Goal: Task Accomplishment & Management: Manage account settings

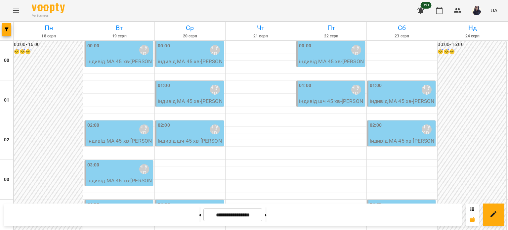
click at [314, 91] on div "01:00 [PERSON_NAME]\ ма укр\шч укр\ [URL][DOMAIN_NAME]" at bounding box center [331, 89] width 65 height 15
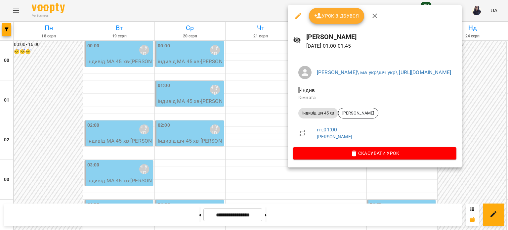
click at [297, 13] on icon "button" at bounding box center [298, 16] width 8 height 8
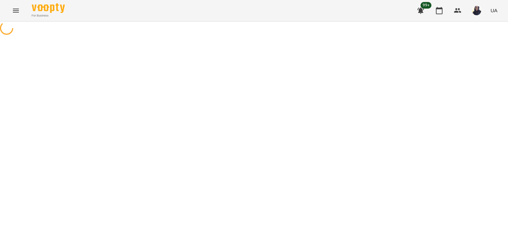
select select "**********"
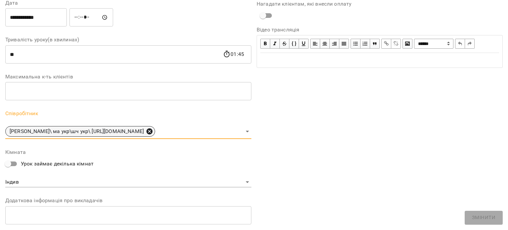
click at [153, 131] on icon at bounding box center [149, 131] width 7 height 7
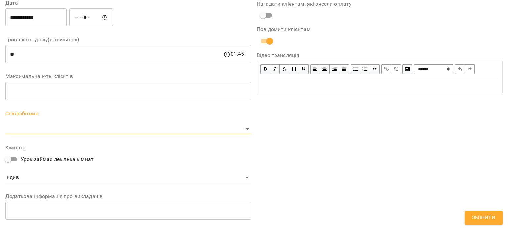
click at [180, 129] on body "For Business 99+ UA Журнал відвідувань / [PERSON_NAME][DATE] 01:00 / Урок відбу…" at bounding box center [254, 173] width 508 height 347
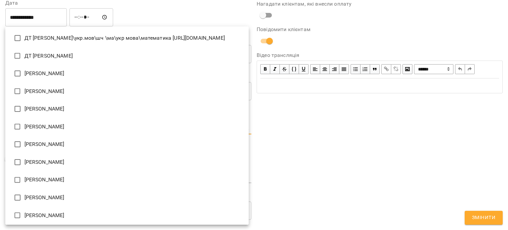
scroll to position [781, 0]
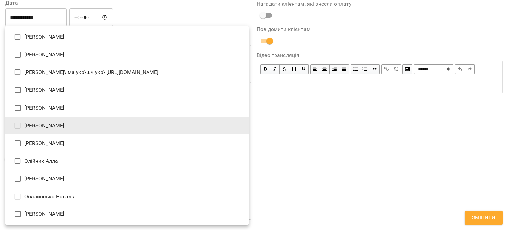
type input "**********"
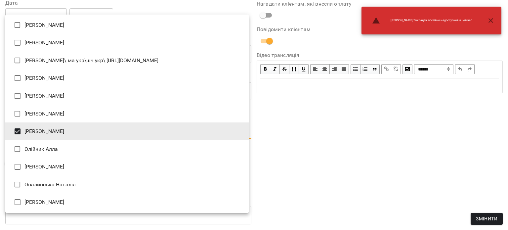
click at [370, 175] on div at bounding box center [254, 115] width 508 height 230
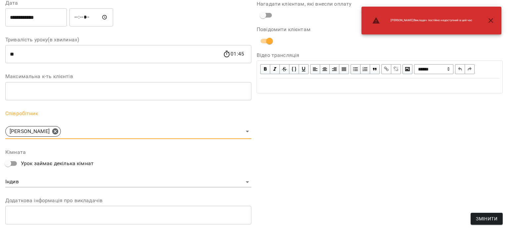
click at [493, 219] on span "Змінити" at bounding box center [487, 219] width 22 height 8
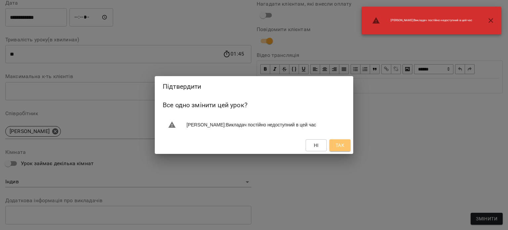
click at [341, 145] on span "Так" at bounding box center [340, 145] width 9 height 8
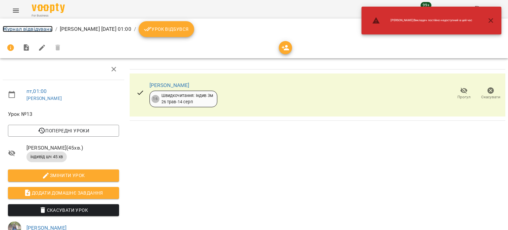
click at [43, 27] on link "Журнал відвідувань" at bounding box center [28, 29] width 50 height 6
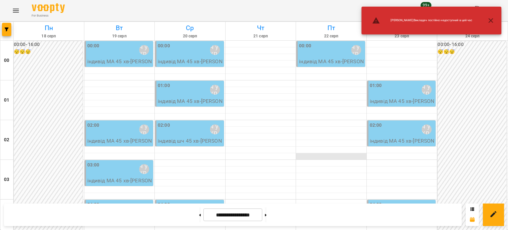
scroll to position [132, 0]
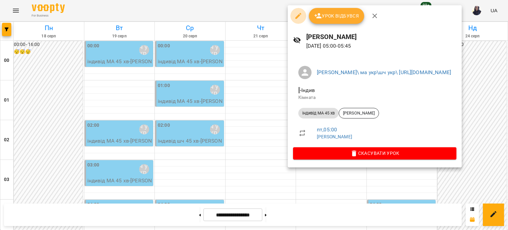
click at [293, 16] on button "button" at bounding box center [298, 16] width 16 height 16
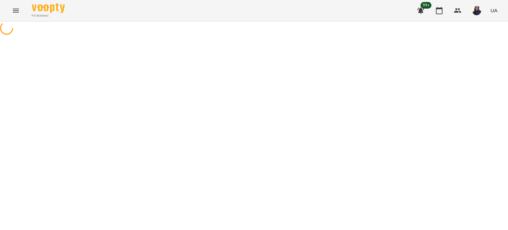
select select "**********"
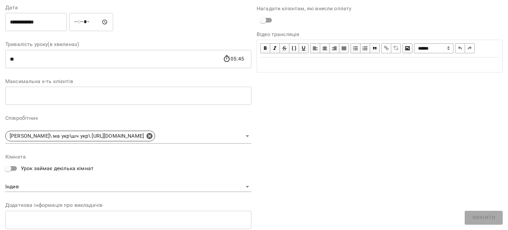
scroll to position [99, 0]
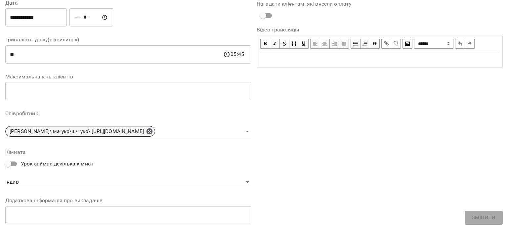
click at [153, 132] on icon at bounding box center [150, 131] width 6 height 6
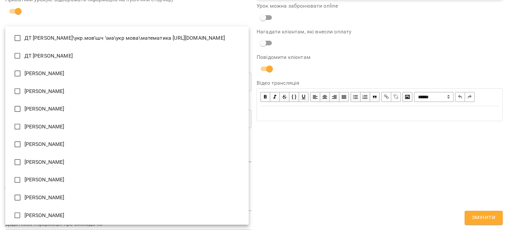
click at [153, 132] on body "For Business 99+ UA Журнал відвідувань / [PERSON_NAME][DATE] 05:00 / Урок відбу…" at bounding box center [254, 173] width 508 height 347
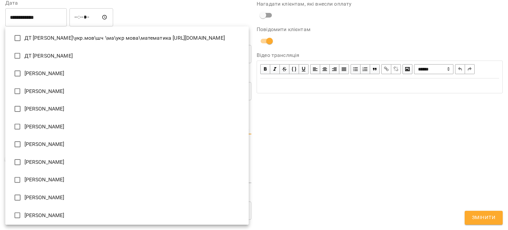
scroll to position [781, 0]
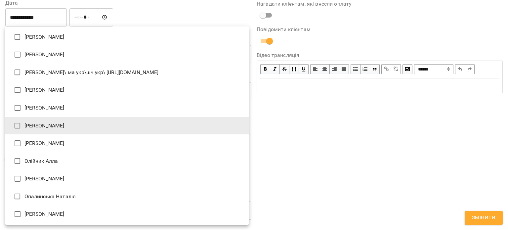
type input "**********"
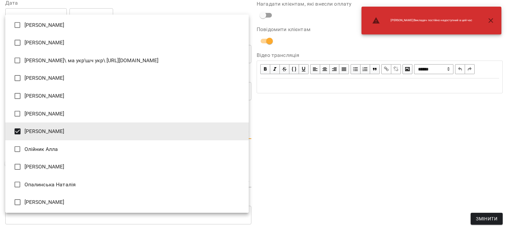
click at [332, 154] on div at bounding box center [254, 115] width 508 height 230
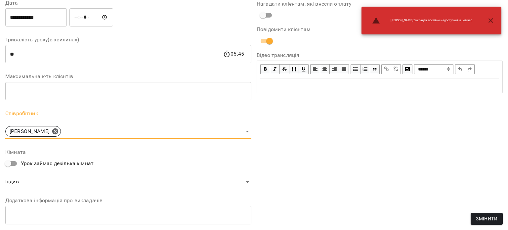
click at [480, 220] on span "Змінити" at bounding box center [487, 219] width 22 height 8
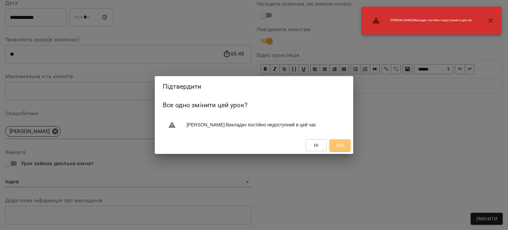
click at [342, 145] on span "Так" at bounding box center [340, 145] width 9 height 8
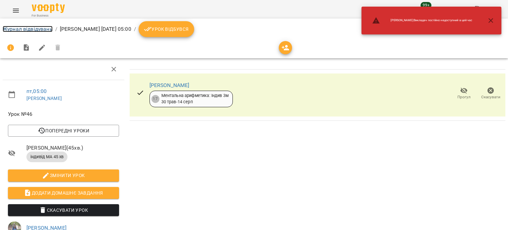
click at [24, 30] on link "Журнал відвідувань" at bounding box center [28, 29] width 50 height 6
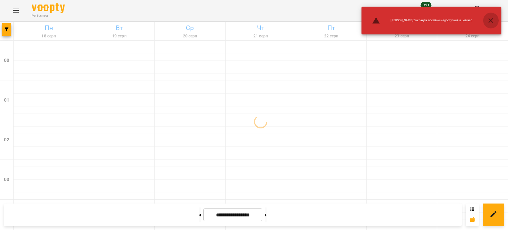
click at [492, 19] on icon "button" at bounding box center [491, 21] width 8 height 8
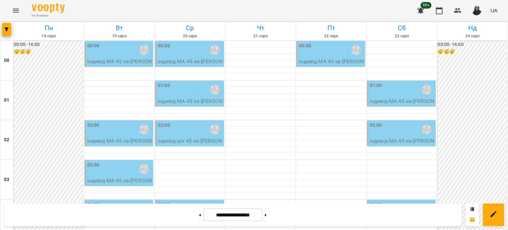
click at [400, 88] on div "01:00 [PERSON_NAME]\ ма укр\шч укр\ [URL][DOMAIN_NAME]" at bounding box center [402, 89] width 65 height 15
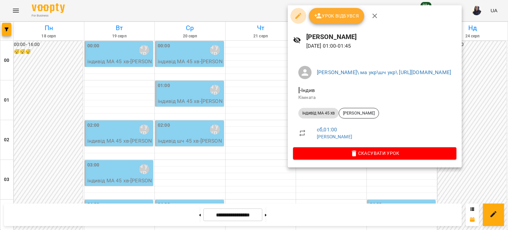
click at [294, 21] on button "button" at bounding box center [298, 16] width 16 height 16
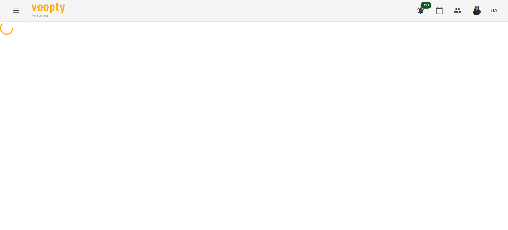
select select "**********"
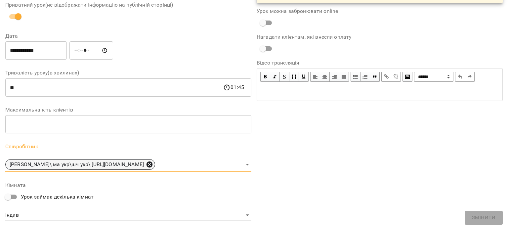
click at [153, 166] on icon at bounding box center [150, 164] width 6 height 6
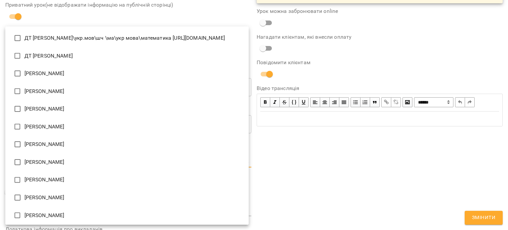
click at [188, 163] on body "For Business 99+ UA Журнал відвідувань / [PERSON_NAME] [DATE] 01:00 / Урок відб…" at bounding box center [254, 173] width 508 height 347
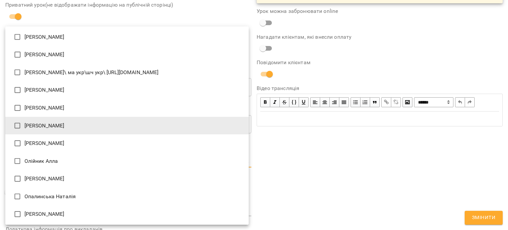
type input "**********"
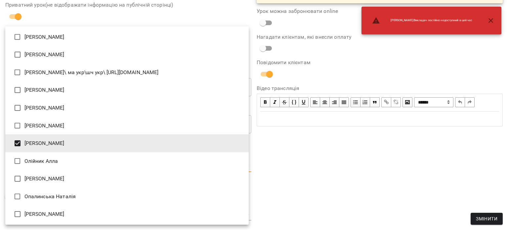
drag, startPoint x: 375, startPoint y: 171, endPoint x: 383, endPoint y: 178, distance: 10.8
click at [375, 171] on div at bounding box center [254, 115] width 508 height 230
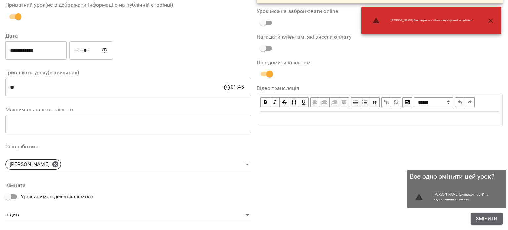
click at [486, 217] on span "Змінити" at bounding box center [487, 219] width 22 height 8
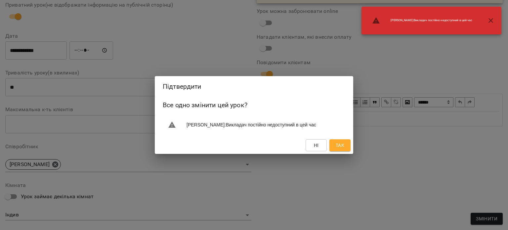
click at [340, 147] on span "Так" at bounding box center [340, 145] width 9 height 8
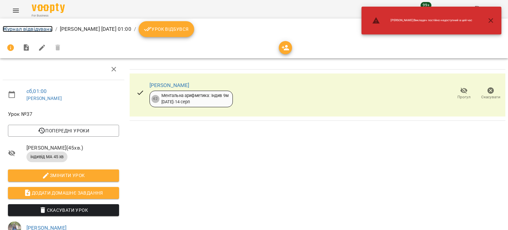
click at [32, 31] on link "Журнал відвідувань" at bounding box center [28, 29] width 50 height 6
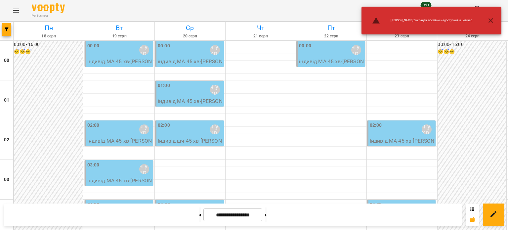
click at [390, 124] on div "02:00 [PERSON_NAME]\ ма укр\шч укр\ [URL][DOMAIN_NAME]" at bounding box center [402, 129] width 65 height 15
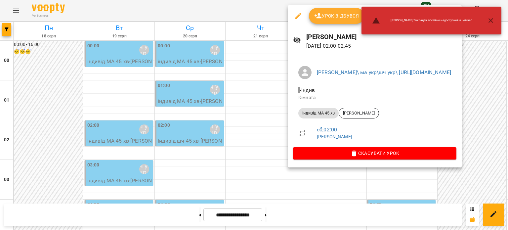
click at [294, 19] on button "button" at bounding box center [298, 16] width 16 height 16
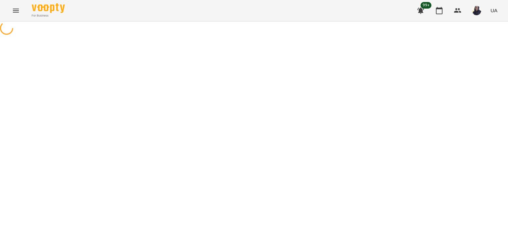
select select "**********"
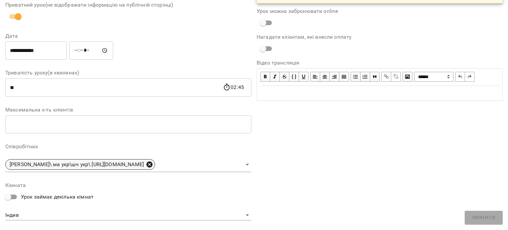
click at [153, 165] on icon at bounding box center [150, 164] width 6 height 6
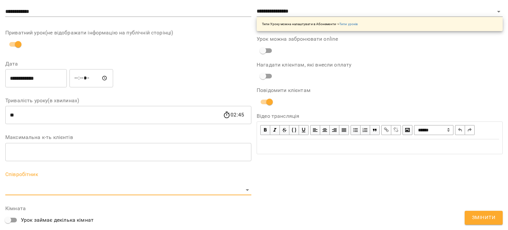
scroll to position [94, 0]
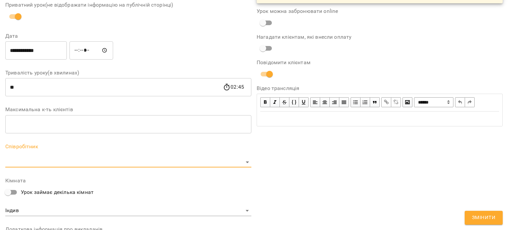
click at [157, 161] on body "For Business 99+ UA Журнал відвідувань / [PERSON_NAME] [DATE] 02:00 / Урок відб…" at bounding box center [254, 173] width 508 height 347
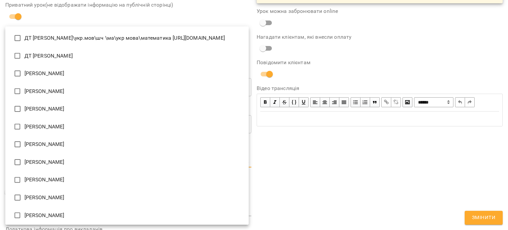
scroll to position [781, 0]
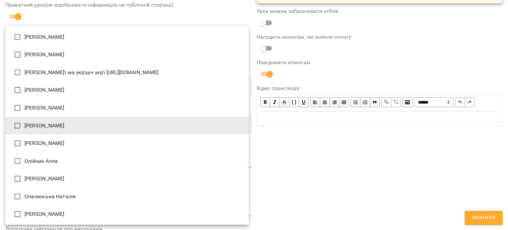
type input "**********"
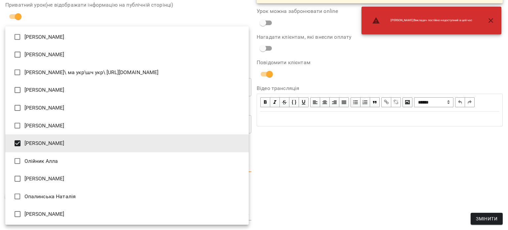
click at [412, 157] on div at bounding box center [254, 115] width 508 height 230
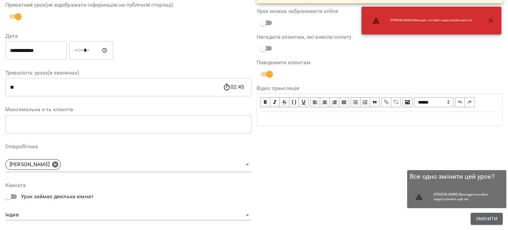
click at [480, 220] on span "Змінити" at bounding box center [487, 219] width 22 height 8
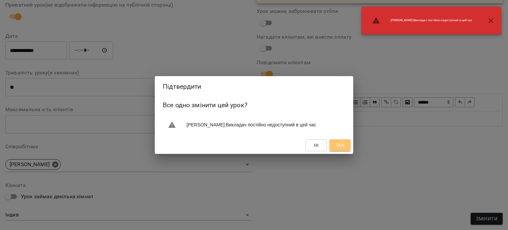
click at [340, 142] on span "Так" at bounding box center [340, 145] width 9 height 8
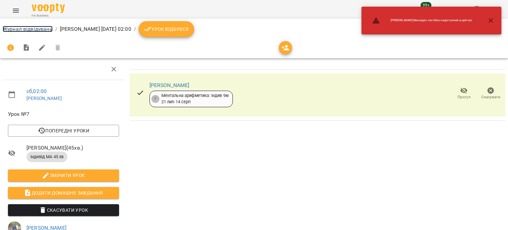
click at [36, 29] on link "Журнал відвідувань" at bounding box center [28, 29] width 50 height 6
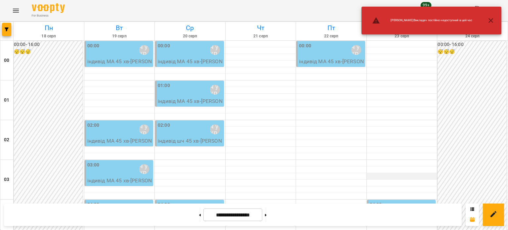
scroll to position [66, 0]
click at [396, 201] on div "04:00 [PERSON_NAME]\ ма укр\шч укр\ [URL][DOMAIN_NAME]" at bounding box center [402, 208] width 65 height 15
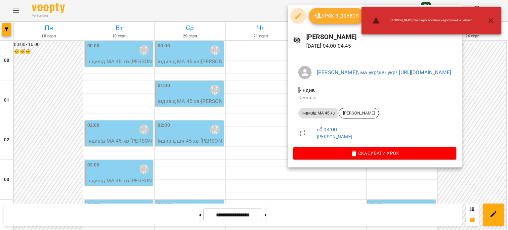
click at [295, 18] on icon "button" at bounding box center [298, 16] width 6 height 6
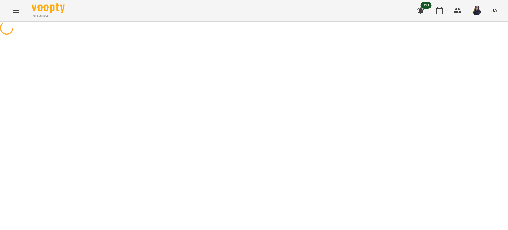
select select "**********"
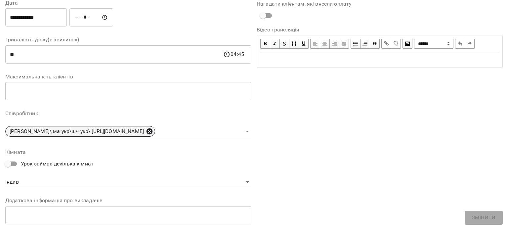
click at [153, 131] on icon at bounding box center [150, 131] width 6 height 6
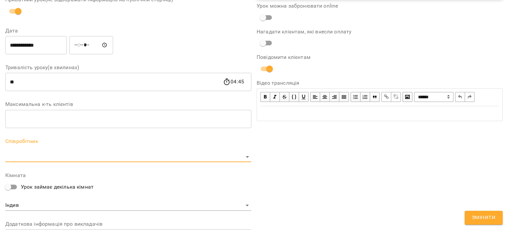
scroll to position [127, 0]
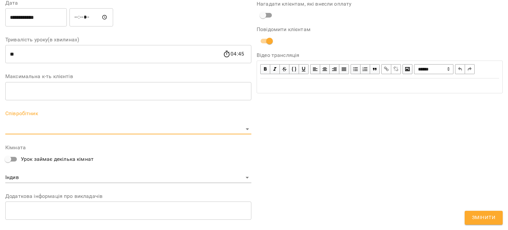
click at [167, 131] on body "For Business 99+ UA Журнал відвідувань / [PERSON_NAME] [DATE] 04:00 / Урок відб…" at bounding box center [254, 173] width 508 height 347
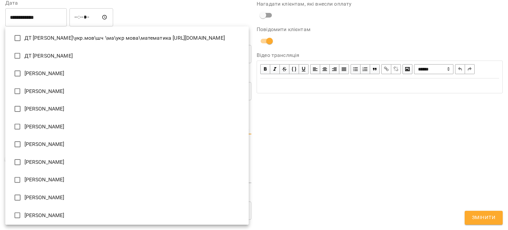
scroll to position [781, 0]
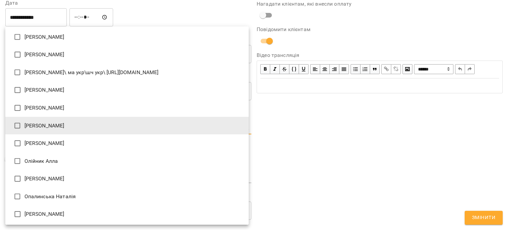
type input "**********"
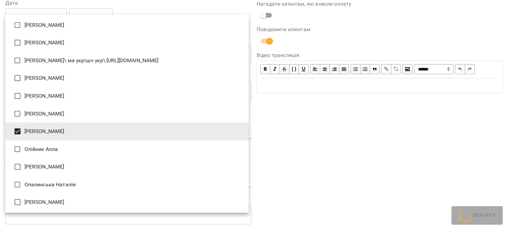
click at [375, 154] on div at bounding box center [254, 115] width 508 height 230
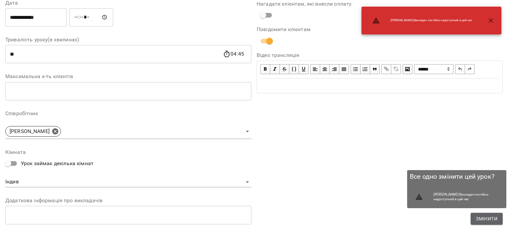
click at [480, 217] on span "Змінити" at bounding box center [487, 219] width 22 height 8
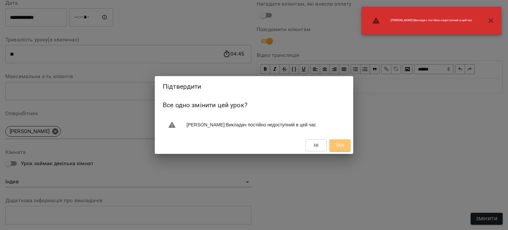
click at [342, 144] on span "Так" at bounding box center [340, 145] width 9 height 8
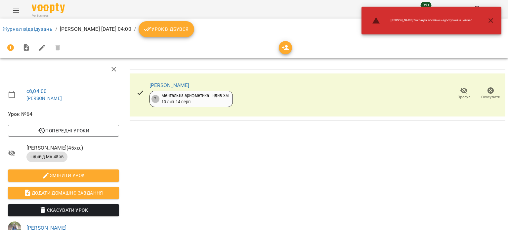
click at [38, 33] on ol "Журнал відвідувань / [PERSON_NAME] [DATE] 04:00 / Урок відбувся" at bounding box center [254, 29] width 503 height 16
click at [39, 29] on link "Журнал відвідувань" at bounding box center [28, 29] width 50 height 6
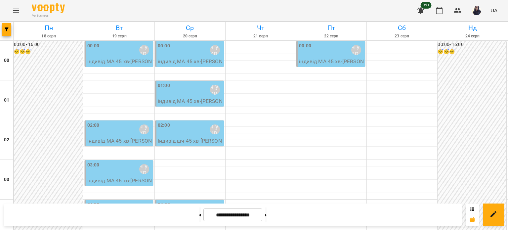
scroll to position [793, 0]
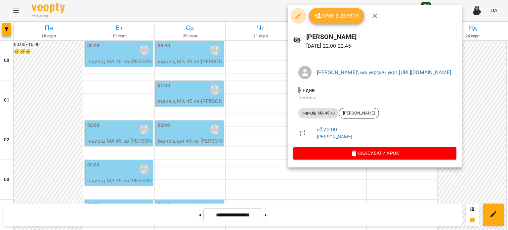
click at [297, 18] on icon "button" at bounding box center [298, 16] width 6 height 6
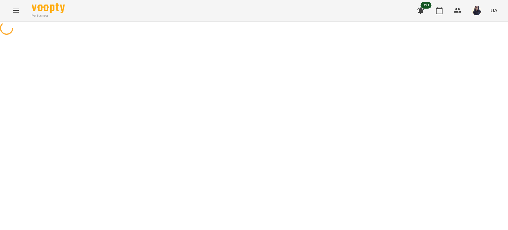
select select "**********"
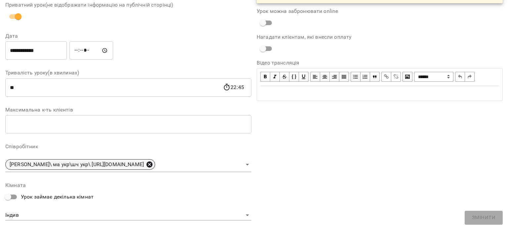
click at [153, 165] on icon at bounding box center [150, 164] width 6 height 6
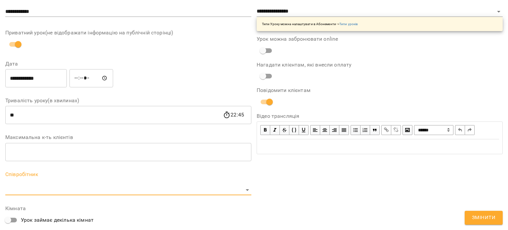
scroll to position [94, 0]
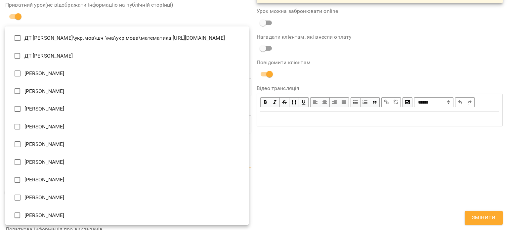
click at [132, 159] on body "For Business 99+ UA Журнал відвідувань / [PERSON_NAME] [DATE] 22:00 / Урок відб…" at bounding box center [254, 173] width 508 height 347
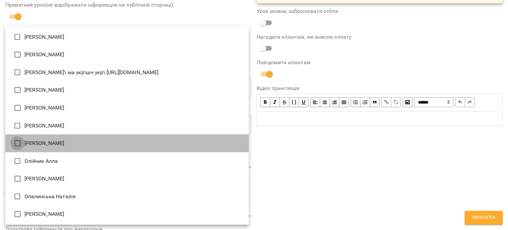
type input "**********"
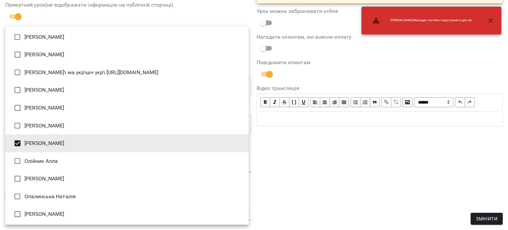
click at [384, 171] on div at bounding box center [254, 115] width 508 height 230
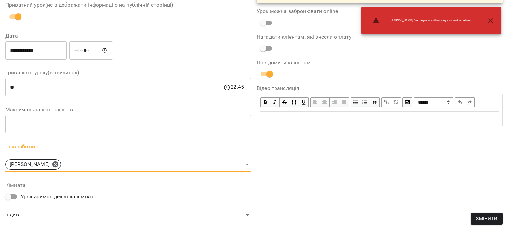
click at [481, 217] on span "Змінити" at bounding box center [487, 219] width 22 height 8
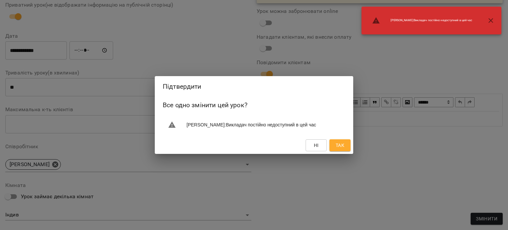
click at [338, 147] on span "Так" at bounding box center [340, 145] width 9 height 8
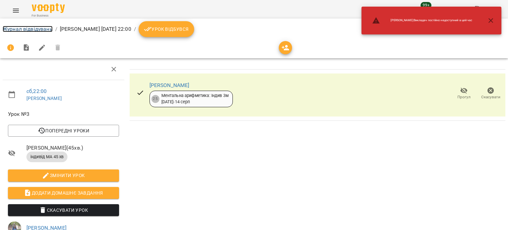
click at [21, 28] on link "Журнал відвідувань" at bounding box center [28, 29] width 50 height 6
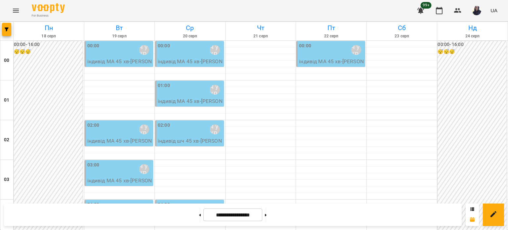
scroll to position [662, 0]
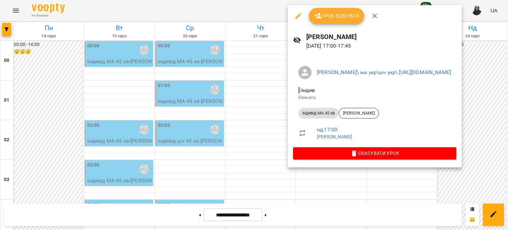
click at [302, 19] on button "button" at bounding box center [298, 16] width 16 height 16
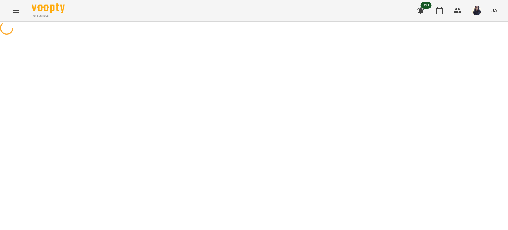
select select "**********"
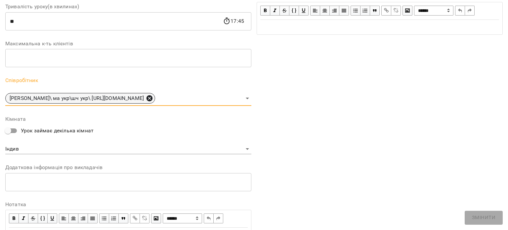
click at [153, 98] on icon at bounding box center [150, 98] width 6 height 6
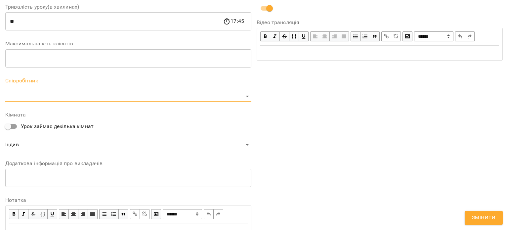
click at [131, 90] on div "Співробітник ​" at bounding box center [128, 89] width 246 height 23
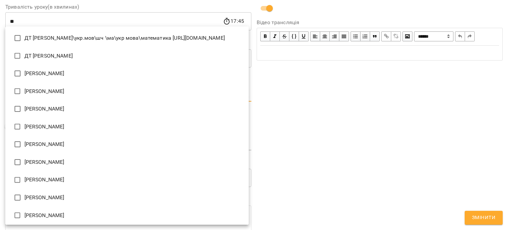
click at [131, 91] on body "For Business 99+ UA Журнал відвідувань / [PERSON_NAME], [DATE] 17:00 / Урок від…" at bounding box center [254, 173] width 508 height 347
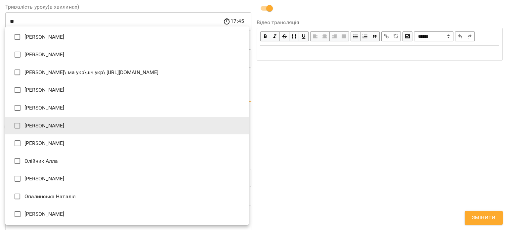
type input "**********"
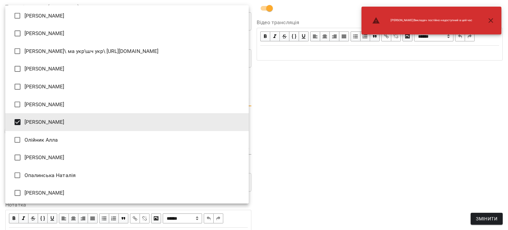
click at [402, 135] on div at bounding box center [254, 115] width 508 height 230
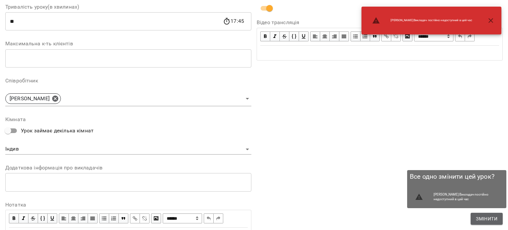
click at [486, 219] on span "Змінити" at bounding box center [487, 219] width 22 height 8
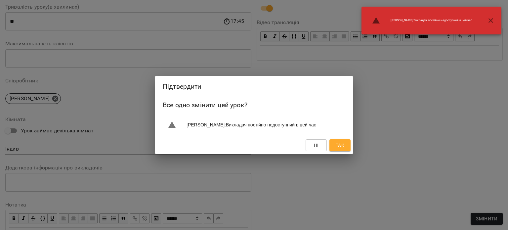
click at [345, 148] on button "Так" at bounding box center [340, 145] width 21 height 12
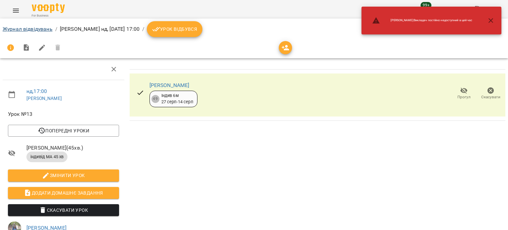
click at [26, 30] on link "Журнал відвідувань" at bounding box center [28, 29] width 50 height 6
